Goal: Information Seeking & Learning: Learn about a topic

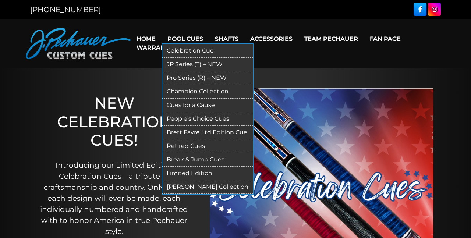
click at [192, 78] on link "Pro Series (R) – NEW" at bounding box center [207, 78] width 91 height 14
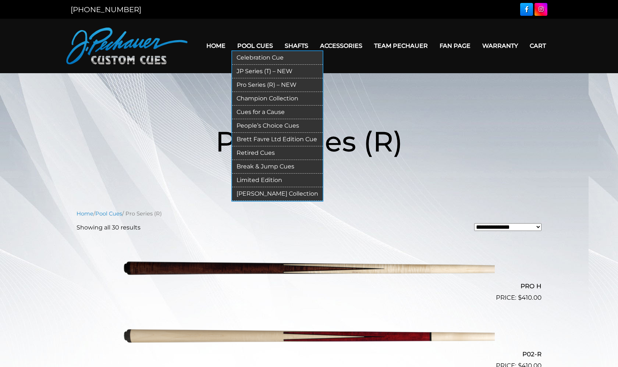
click at [242, 152] on link "Retired Cues" at bounding box center [277, 153] width 91 height 14
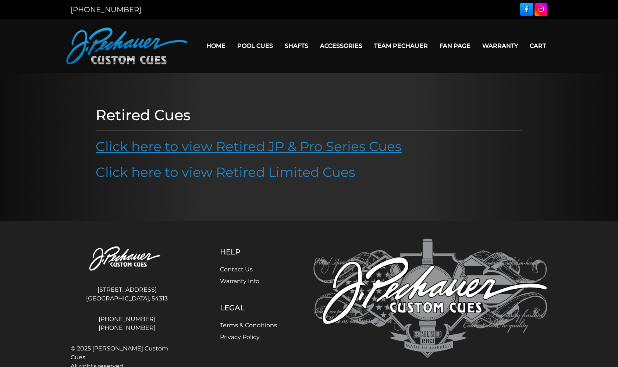
click at [234, 149] on link "Click here to view Retired JP & Pro Series Cues" at bounding box center [249, 146] width 306 height 16
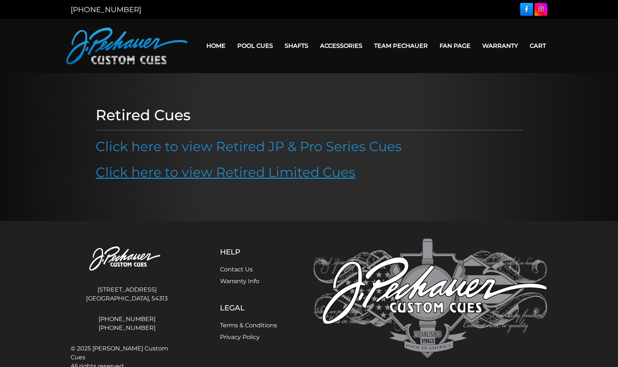
click at [167, 173] on link "Click here to view Retired Limited Cues" at bounding box center [226, 172] width 260 height 16
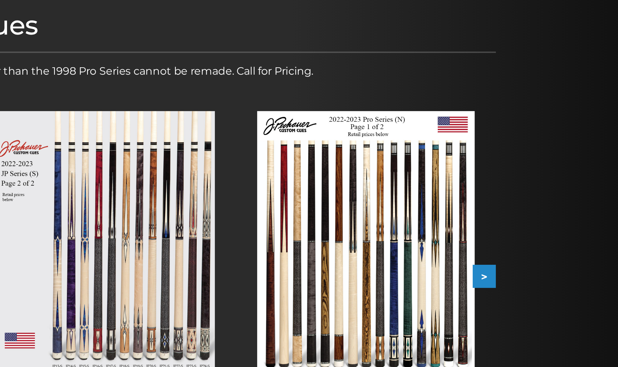
click at [513, 245] on button ">" at bounding box center [519, 251] width 13 height 13
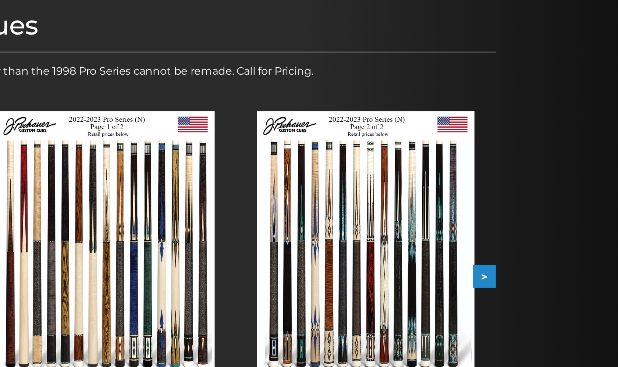
click at [382, 148] on div at bounding box center [454, 236] width 145 height 176
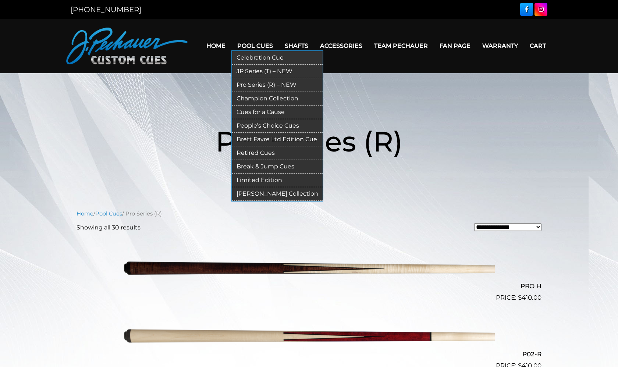
click at [245, 125] on link "People’s Choice Cues" at bounding box center [277, 126] width 91 height 14
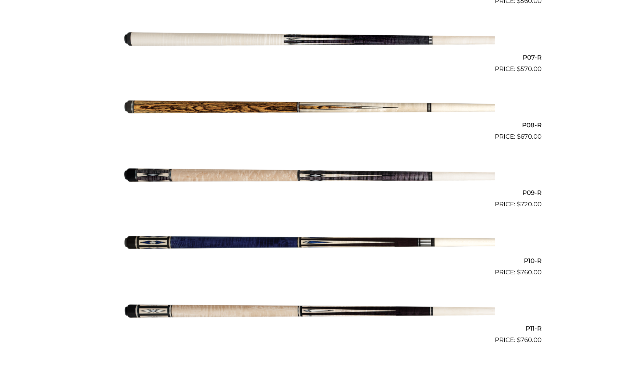
scroll to position [634, 0]
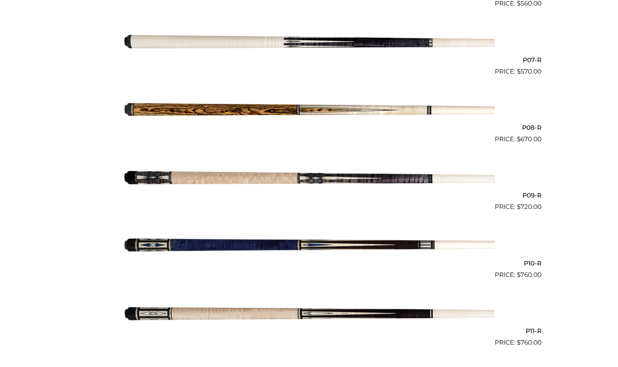
click at [166, 243] on img at bounding box center [309, 246] width 372 height 62
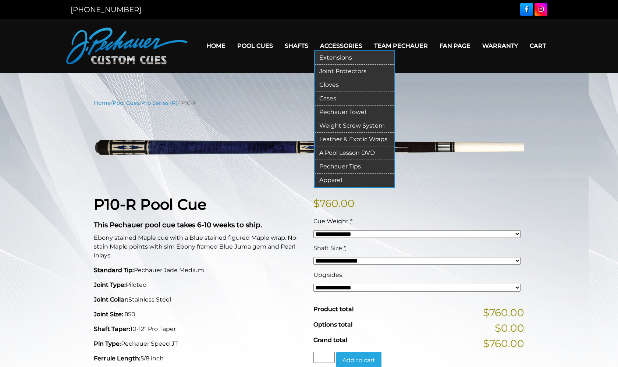
click at [343, 124] on link "Weight Screw System" at bounding box center [354, 126] width 79 height 14
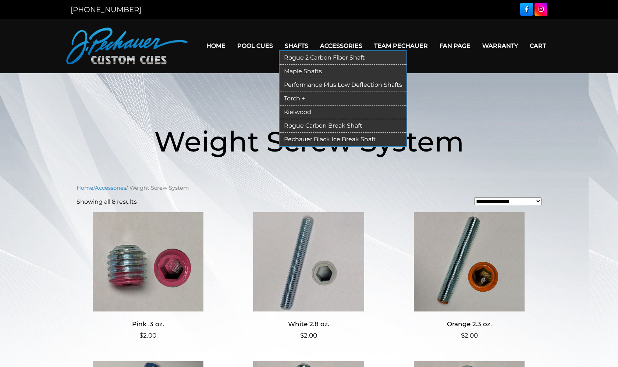
click at [291, 58] on link "Rogue 2 Carbon Fiber Shaft" at bounding box center [343, 58] width 127 height 14
